Goal: Information Seeking & Learning: Learn about a topic

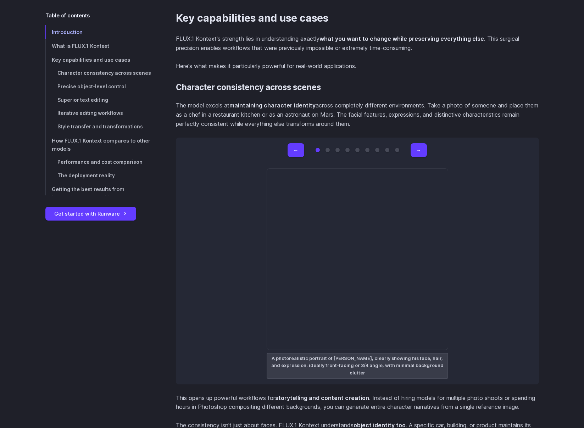
scroll to position [1998, 0]
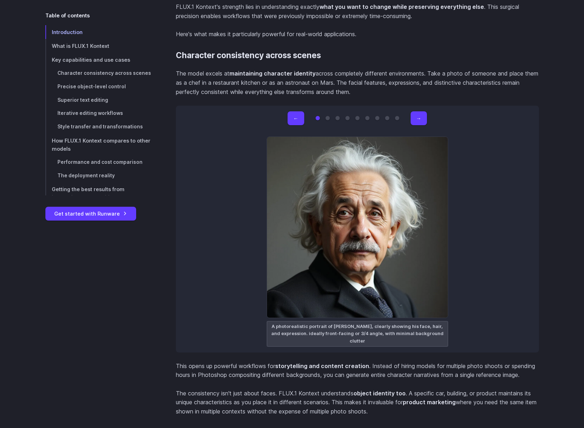
click at [427, 116] on div "← → A photorealistic portrait of [PERSON_NAME], clearly showing his face, hair,…" at bounding box center [357, 229] width 363 height 247
click at [426, 116] on button "→" at bounding box center [418, 118] width 16 height 14
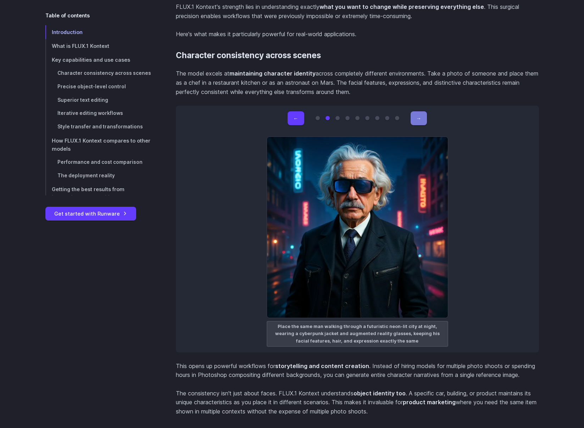
click at [424, 116] on button "→" at bounding box center [418, 118] width 16 height 14
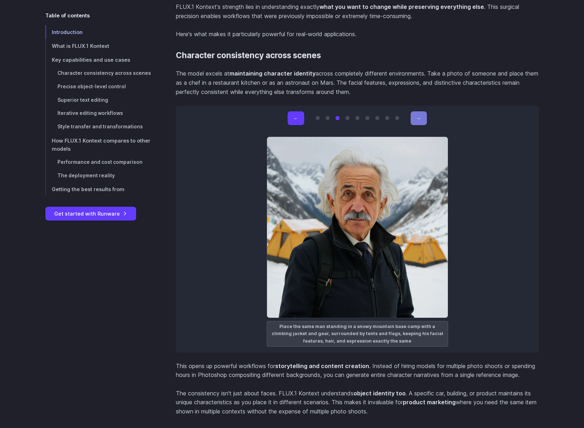
click at [424, 116] on button "→" at bounding box center [418, 118] width 16 height 14
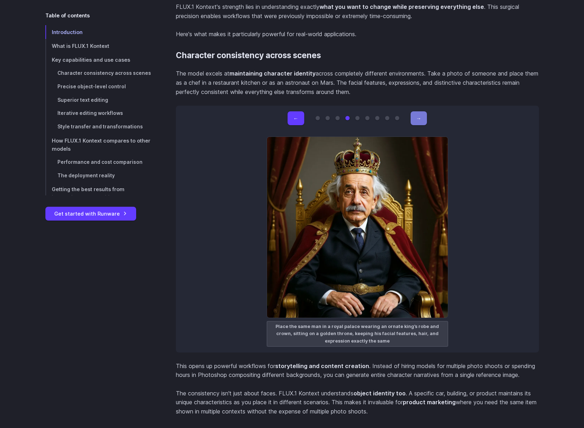
click at [424, 116] on button "→" at bounding box center [418, 118] width 16 height 14
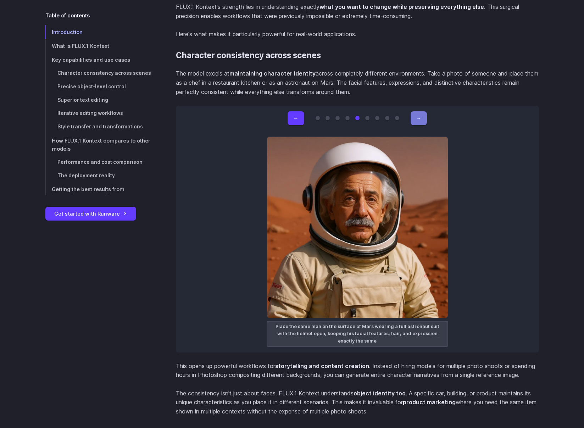
click at [424, 116] on button "→" at bounding box center [418, 118] width 16 height 14
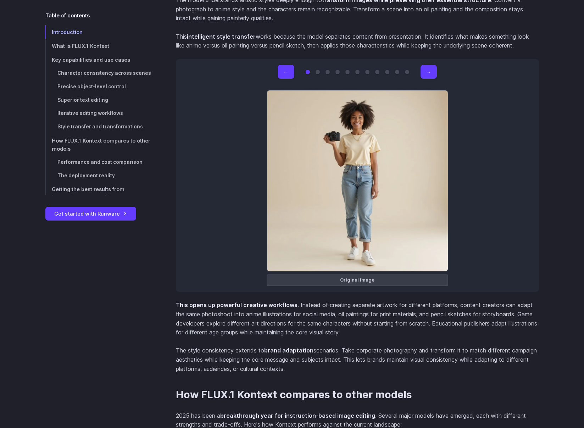
scroll to position [4665, 0]
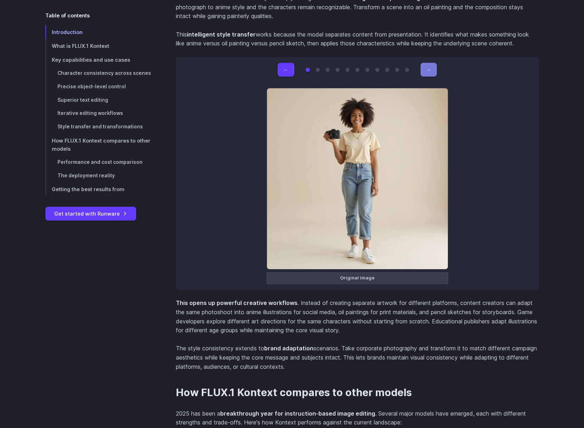
click at [433, 65] on button "→" at bounding box center [428, 70] width 16 height 14
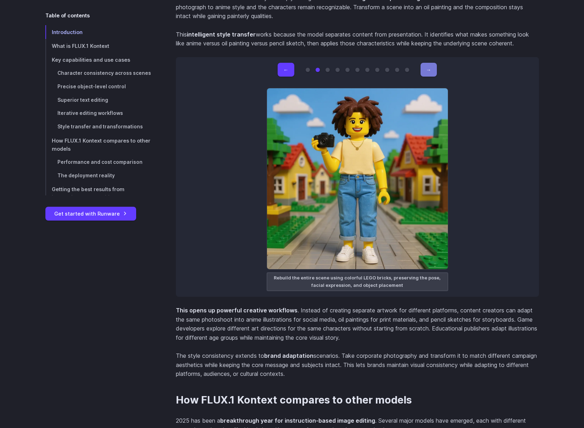
click at [432, 68] on button "→" at bounding box center [428, 70] width 16 height 14
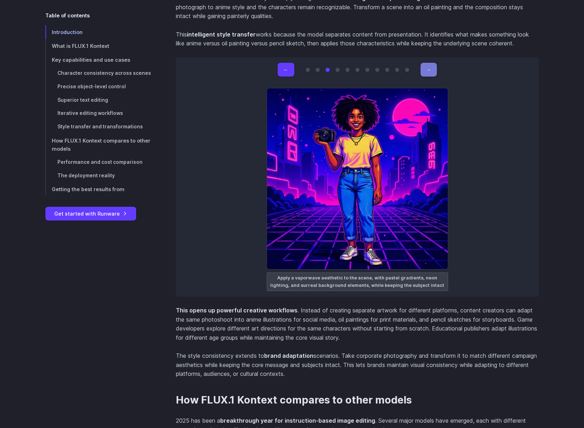
click at [432, 68] on button "→" at bounding box center [428, 70] width 16 height 14
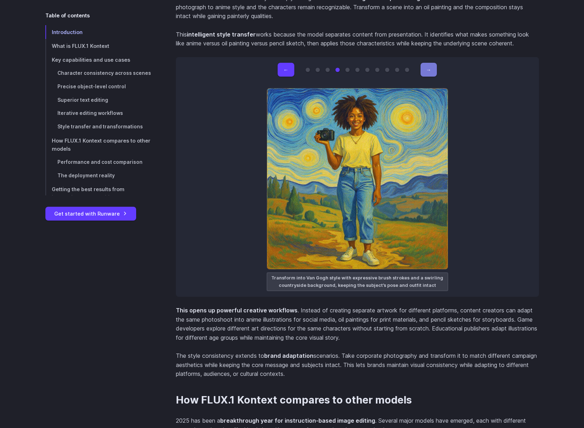
click at [432, 68] on button "→" at bounding box center [428, 70] width 16 height 14
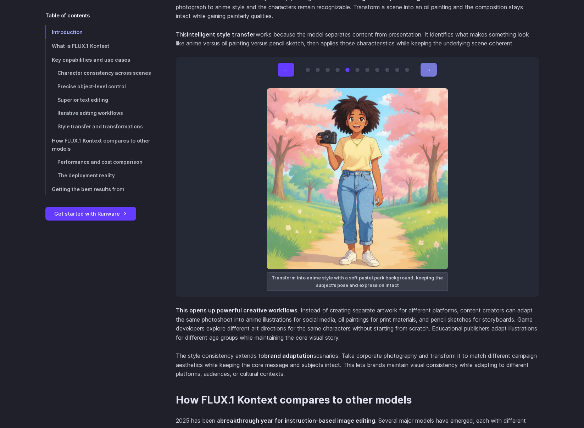
click at [432, 68] on button "→" at bounding box center [428, 70] width 16 height 14
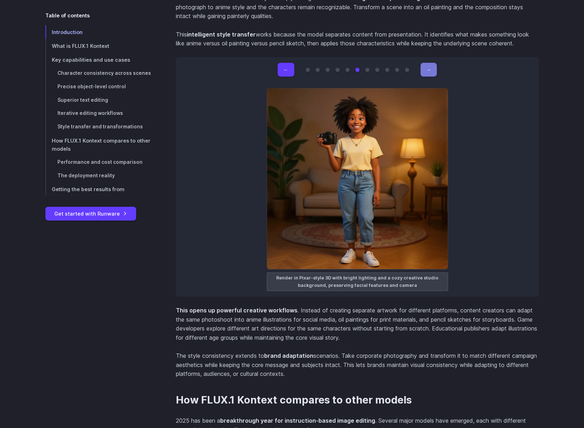
click at [432, 68] on button "→" at bounding box center [428, 70] width 16 height 14
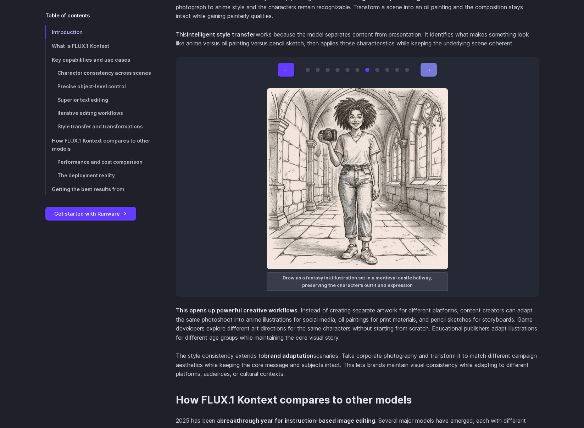
click at [432, 68] on button "→" at bounding box center [428, 70] width 16 height 14
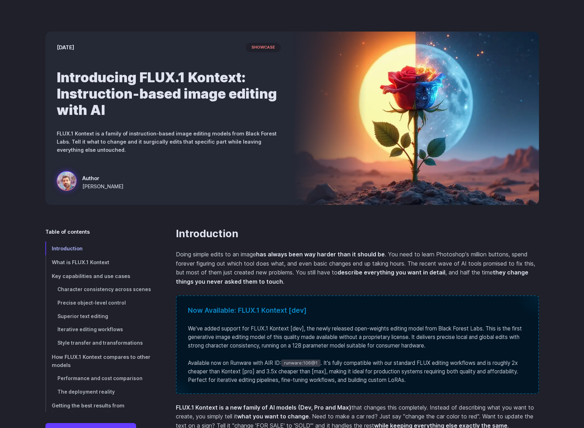
scroll to position [0, 0]
